Goal: Communication & Community: Answer question/provide support

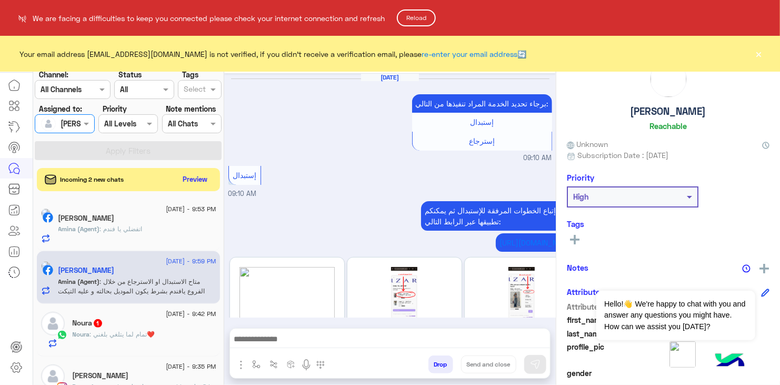
scroll to position [1980, 0]
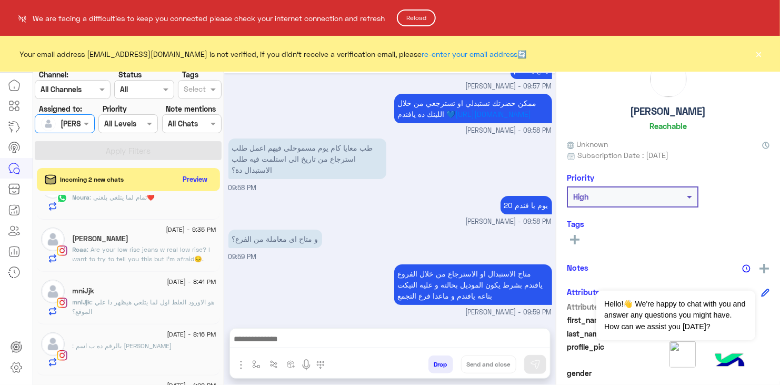
click at [419, 20] on button "Reload" at bounding box center [416, 17] width 39 height 17
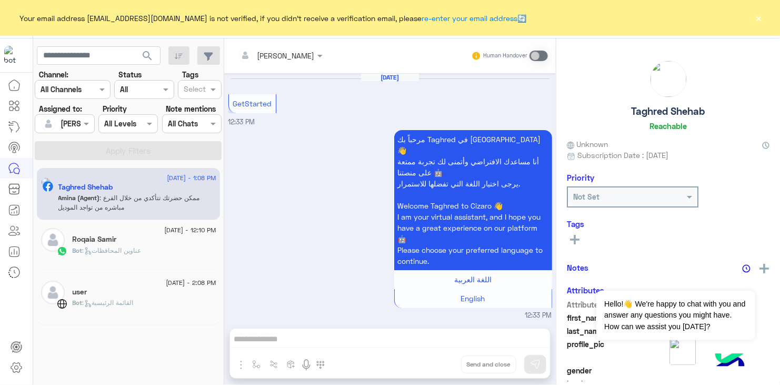
scroll to position [1097, 0]
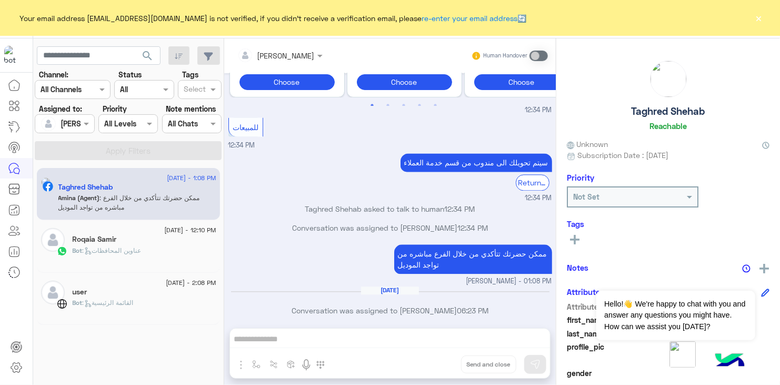
click at [78, 127] on div at bounding box center [64, 123] width 58 height 12
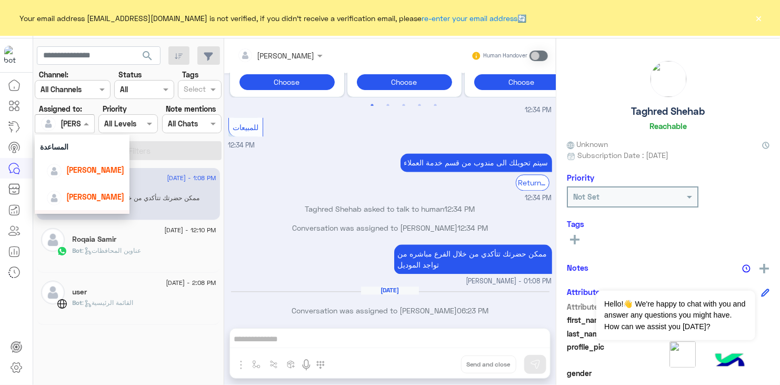
scroll to position [37, 0]
click at [101, 176] on span "[PERSON_NAME]" at bounding box center [95, 177] width 58 height 9
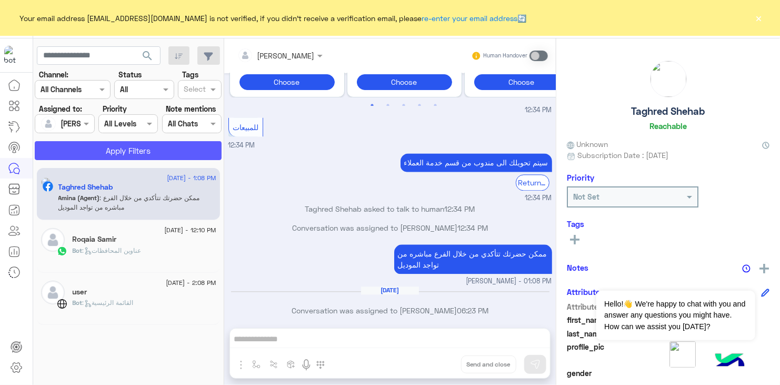
click at [130, 154] on button "Apply Filters" at bounding box center [128, 150] width 187 height 19
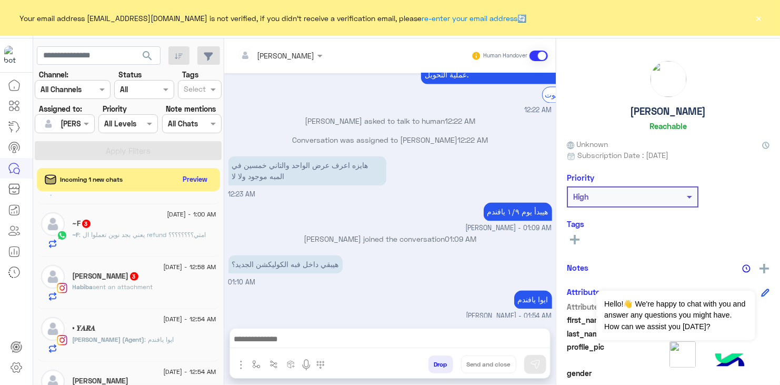
scroll to position [705, 0]
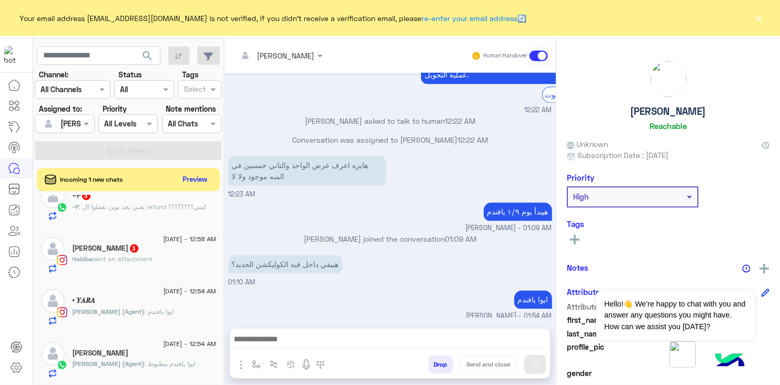
click at [220, 330] on div "[DATE] - 1:54 AM [PERSON_NAME] (Agent) : ايوا يافندم [DATE] - 1:40 AM Alaa 3 Bo…" at bounding box center [128, 292] width 191 height 194
drag, startPoint x: 220, startPoint y: 330, endPoint x: 231, endPoint y: 322, distance: 13.6
click at [231, 322] on mat-drawer-container "search Channel: Channel All Channels Status Channel All Tags Select Assigned to…" at bounding box center [407, 213] width 748 height 351
click at [231, 322] on div "[PERSON_NAME] Human Handover [DATE] لو سمحت عرض الواحد والتاني ٥٠ في الميه لسه …" at bounding box center [390, 213] width 332 height 351
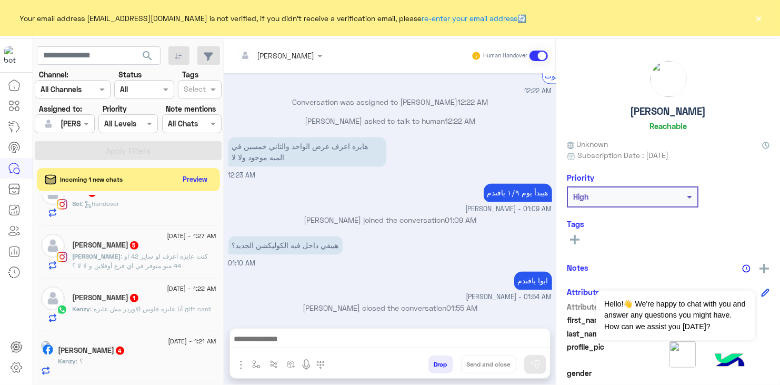
scroll to position [0, 0]
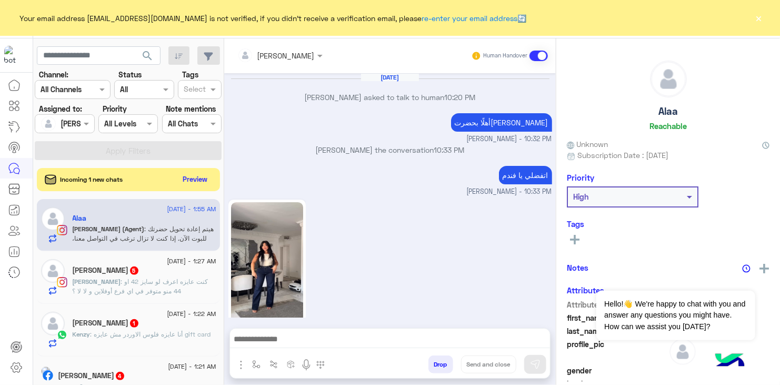
scroll to position [776, 0]
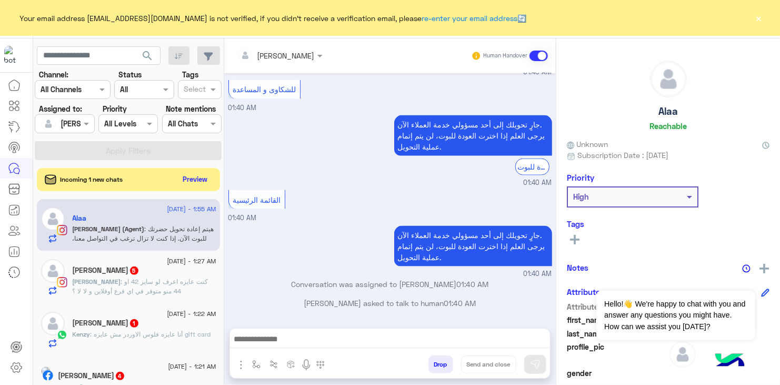
click at [78, 120] on div at bounding box center [64, 123] width 58 height 12
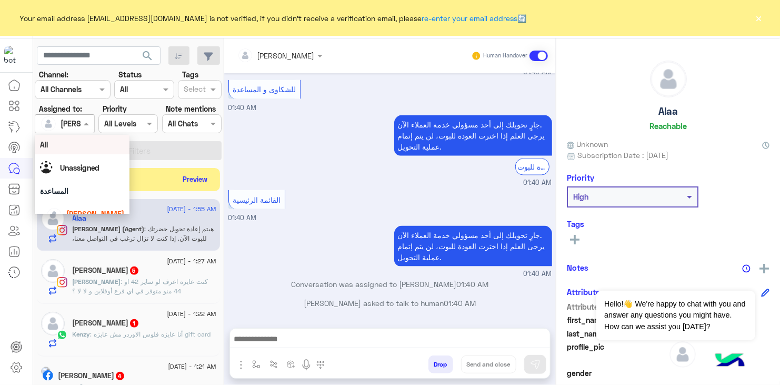
click at [85, 144] on div "All" at bounding box center [82, 144] width 84 height 11
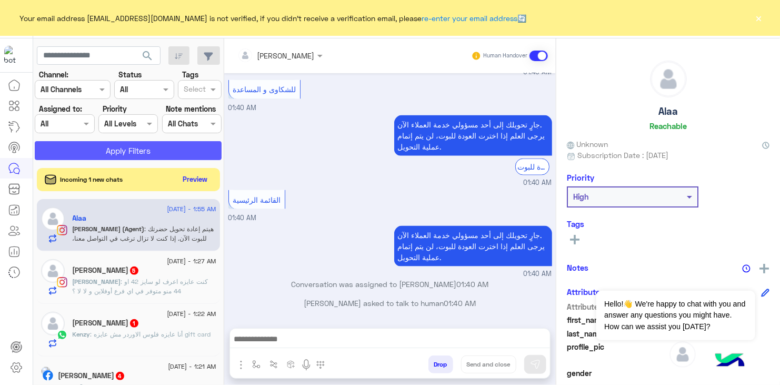
click at [105, 147] on button "Apply Filters" at bounding box center [128, 150] width 187 height 19
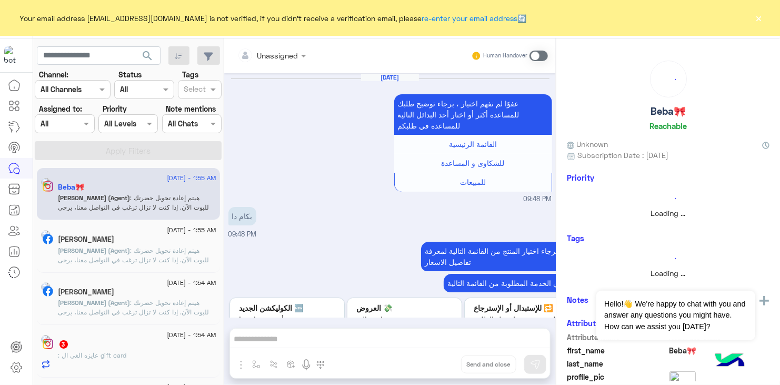
scroll to position [691, 0]
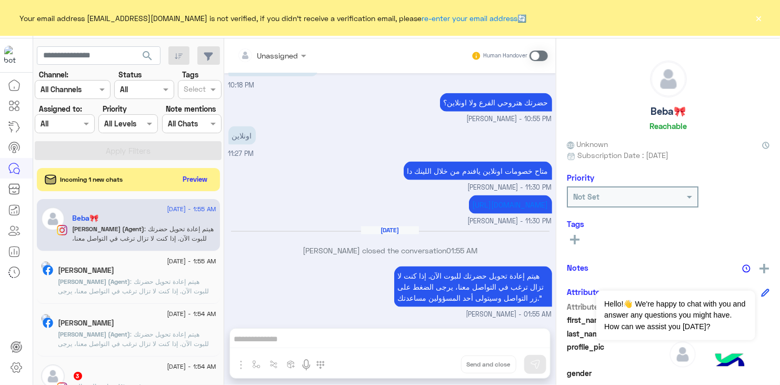
click at [162, 326] on div "[PERSON_NAME]" at bounding box center [137, 324] width 158 height 11
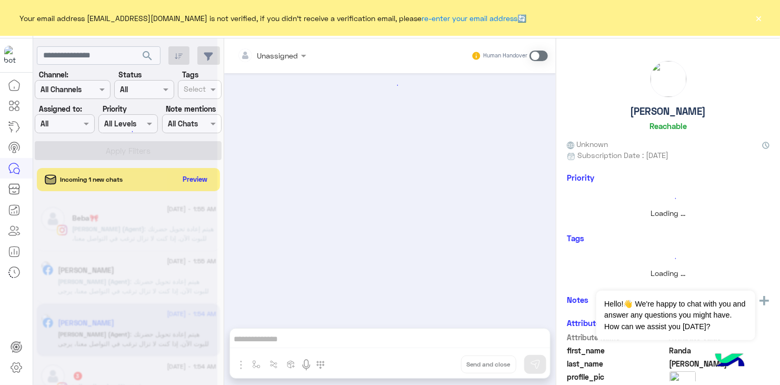
scroll to position [215, 0]
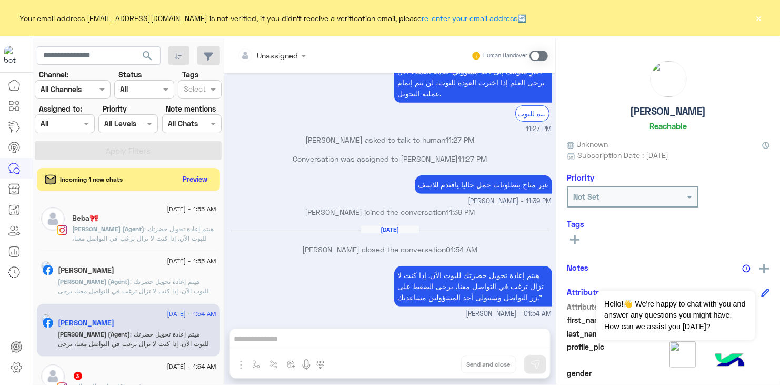
click at [131, 282] on span "[PERSON_NAME] (Agent)" at bounding box center [94, 282] width 72 height 8
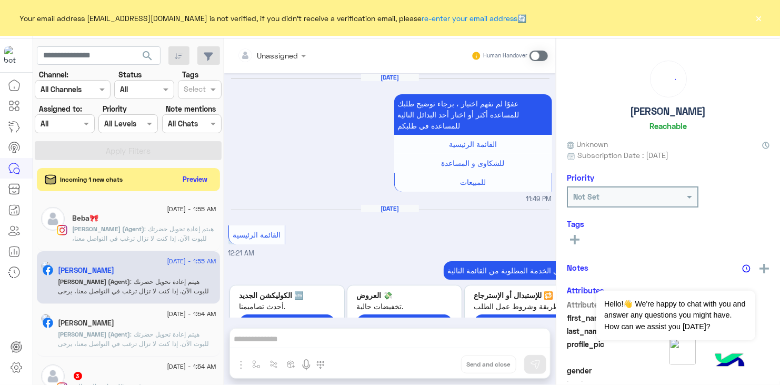
scroll to position [1019, 0]
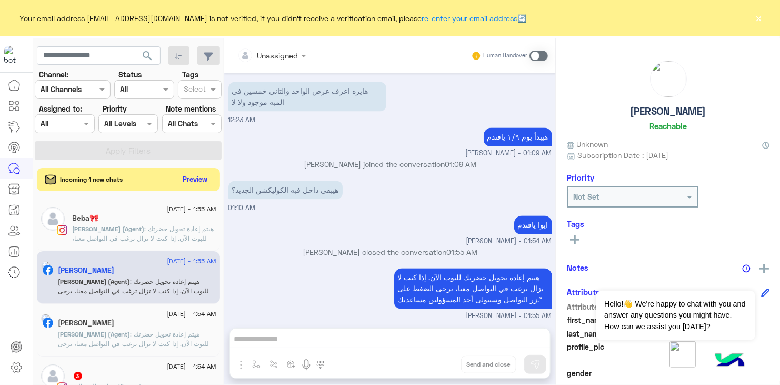
click at [350, 206] on div "هيبقي داخل فبه الكوليكشن الجديد؟ 01:10 AM" at bounding box center [391, 196] width 324 height 35
click at [419, 190] on div "هيبقي داخل فبه الكوليكشن الجديد؟ 01:10 AM" at bounding box center [391, 196] width 324 height 35
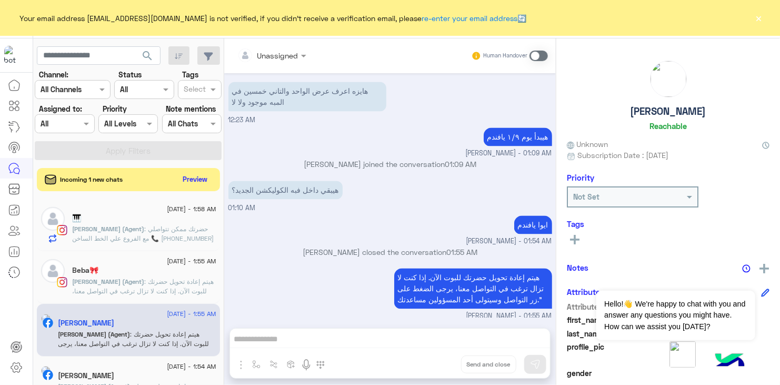
click at [189, 233] on p "[PERSON_NAME] (Agent) : حضرتك ممكن تتواصلي مع الفروع علي الخط الساخن 📞 [PHONE_N…" at bounding box center [145, 238] width 144 height 28
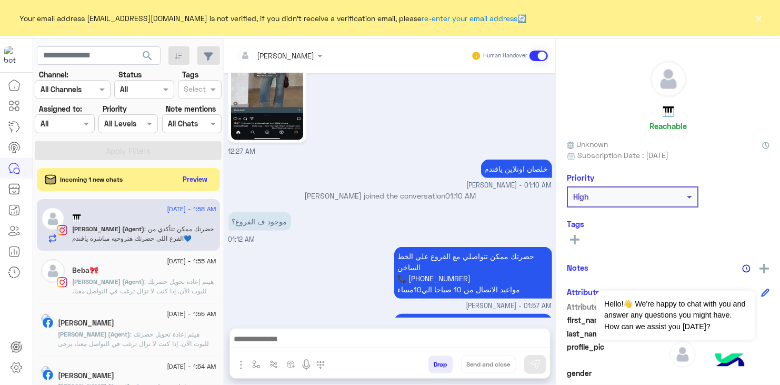
scroll to position [418, 0]
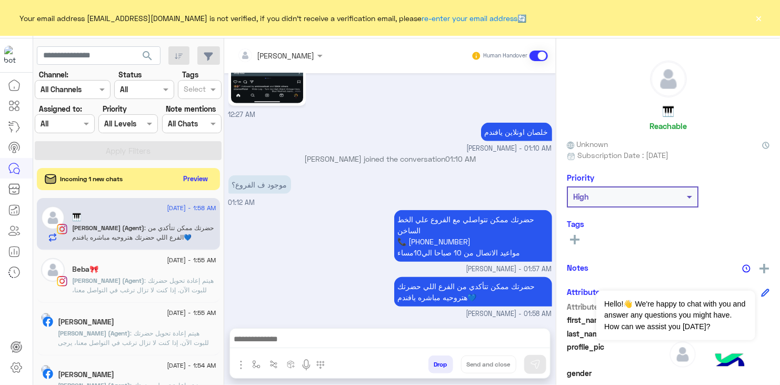
click at [196, 180] on button "Preview" at bounding box center [196, 179] width 33 height 14
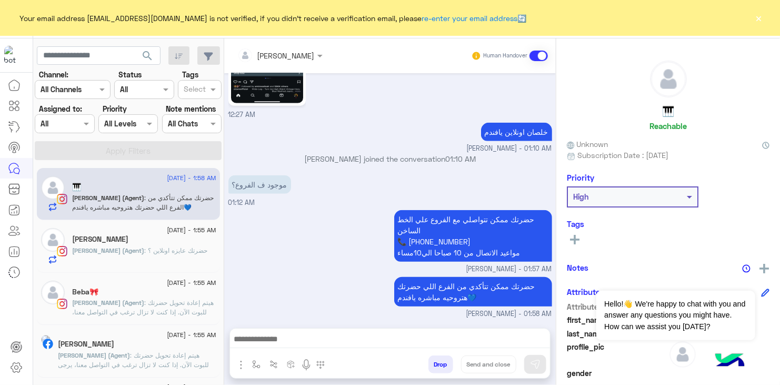
click at [173, 246] on p "[PERSON_NAME] (Agent) : حضرتك عايزه اونلاين ؟" at bounding box center [140, 250] width 135 height 9
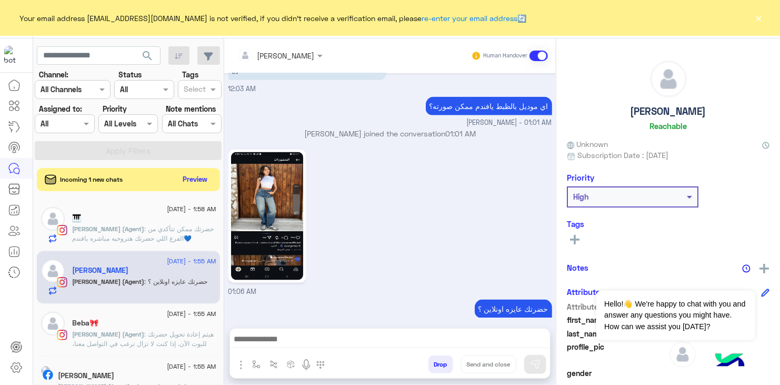
click at [328, 192] on div "01:06 AM" at bounding box center [391, 222] width 324 height 150
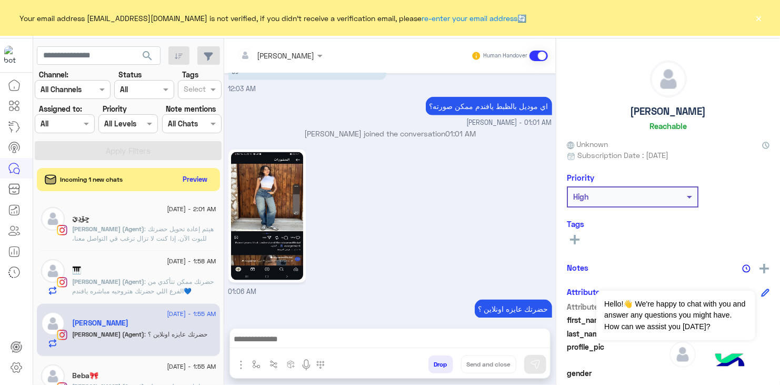
click at [221, 203] on mat-drawer-container "search Channel: Channel All Channels Status Channel All Tags Select Assigned to…" at bounding box center [407, 213] width 748 height 351
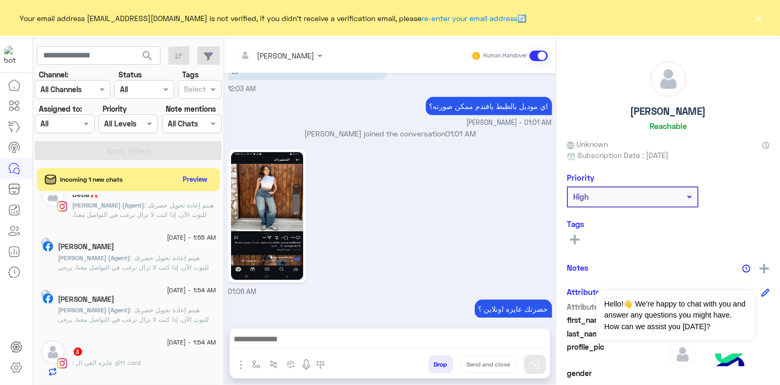
scroll to position [172, 0]
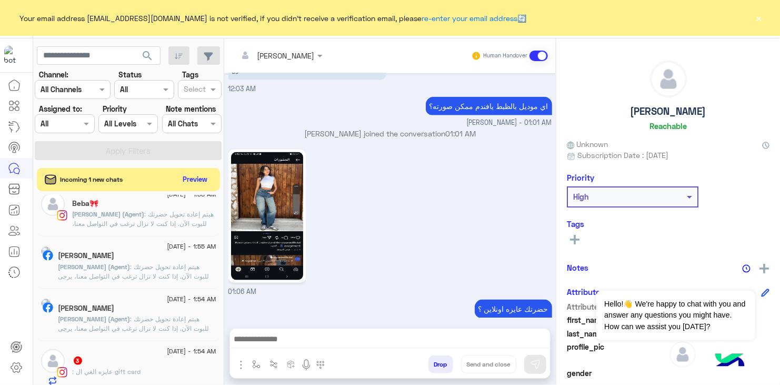
click at [170, 255] on div "[PERSON_NAME]" at bounding box center [137, 256] width 158 height 11
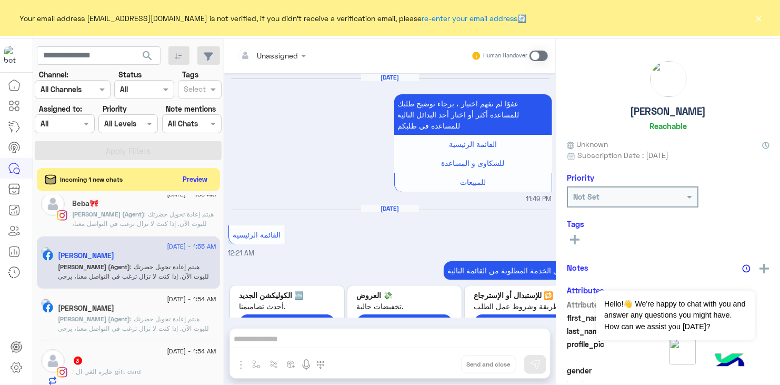
scroll to position [1019, 0]
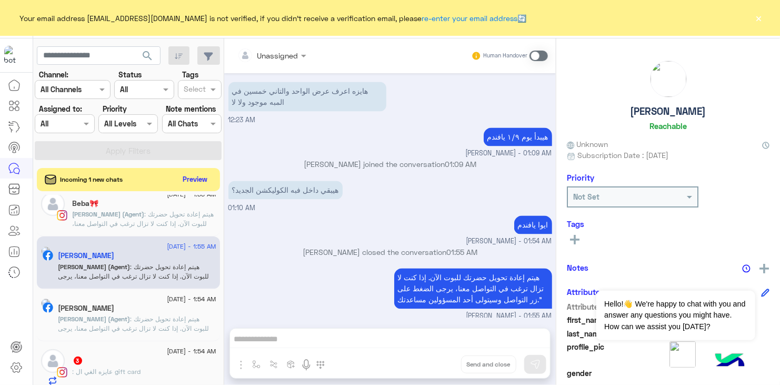
click at [534, 57] on div "Human Handover" at bounding box center [509, 55] width 77 height 19
click at [534, 57] on span at bounding box center [539, 56] width 18 height 11
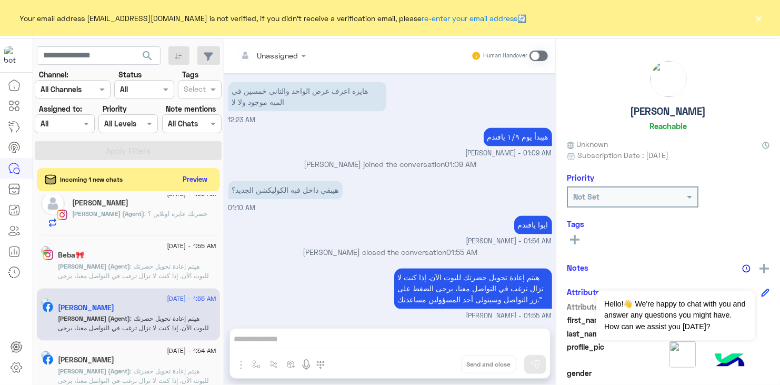
scroll to position [1038, 0]
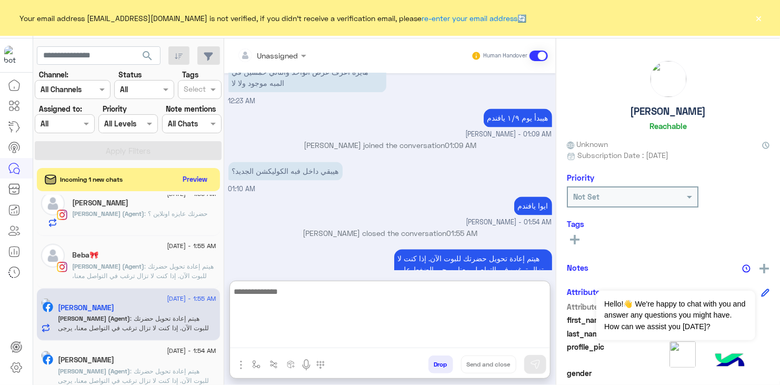
click at [294, 341] on textarea at bounding box center [390, 316] width 320 height 63
type textarea "*"
type textarea "**********"
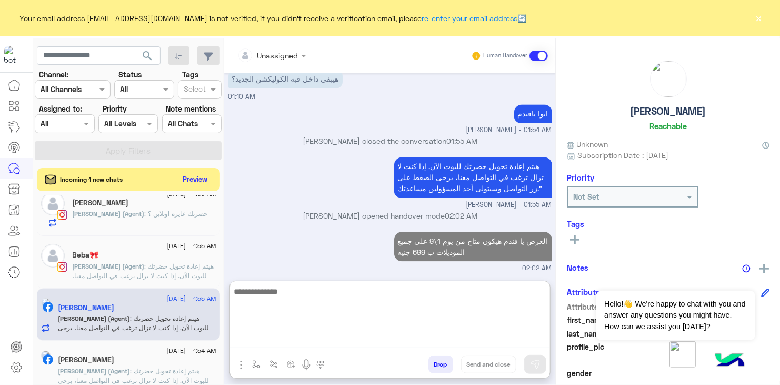
scroll to position [1150, 0]
